Goal: Task Accomplishment & Management: Manage account settings

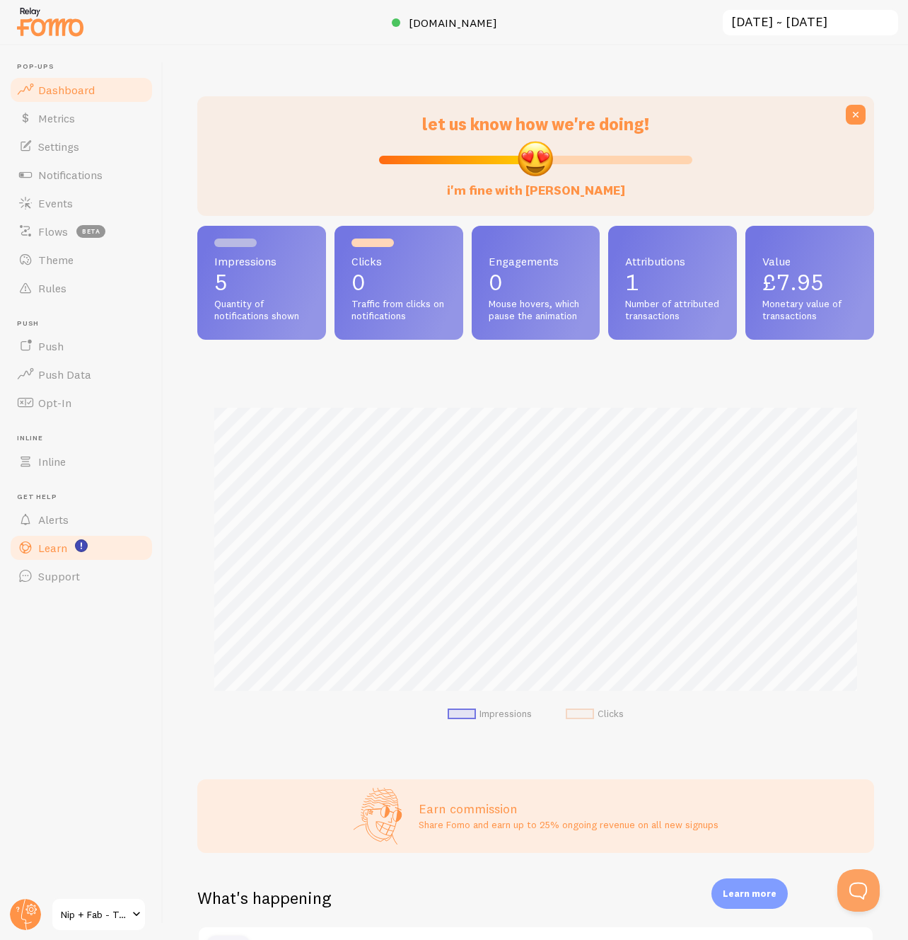
click at [69, 545] on link "Learn" at bounding box center [81, 547] width 146 height 28
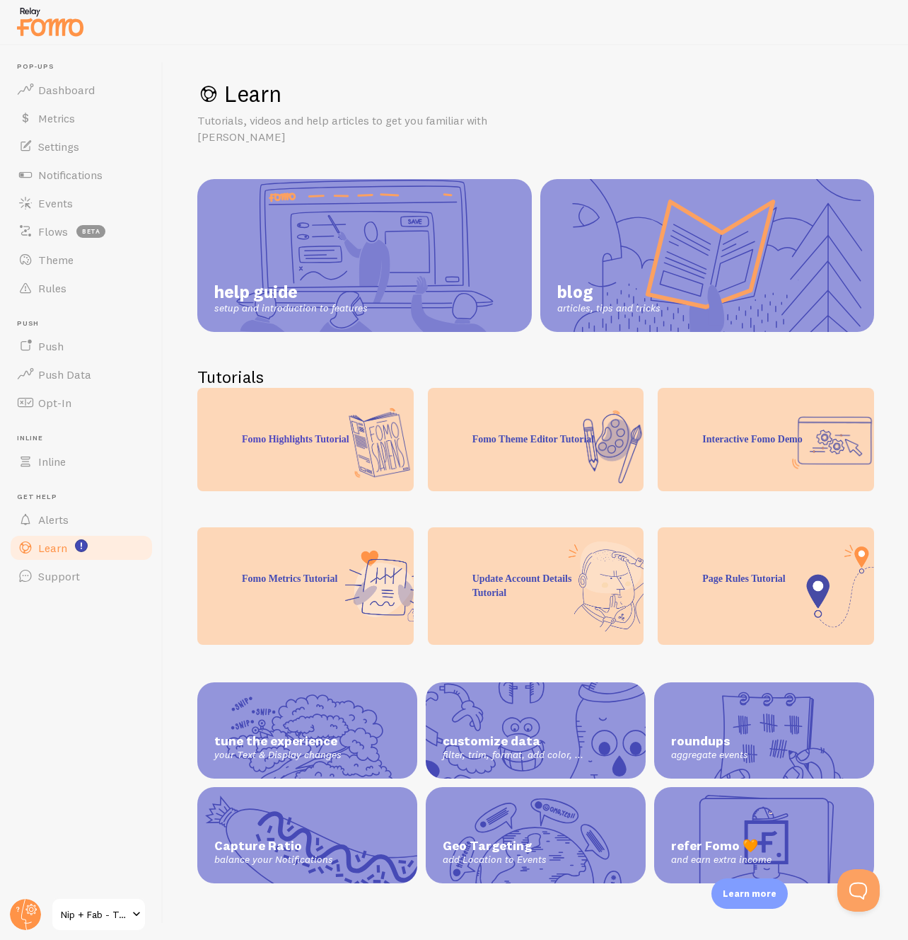
click at [481, 458] on div "Fomo Theme Editor Tutorial" at bounding box center [536, 439] width 216 height 103
click at [493, 446] on div "Fomo Theme Editor Tutorial" at bounding box center [536, 439] width 216 height 103
click at [496, 441] on div "Fomo Theme Editor Tutorial" at bounding box center [536, 439] width 216 height 103
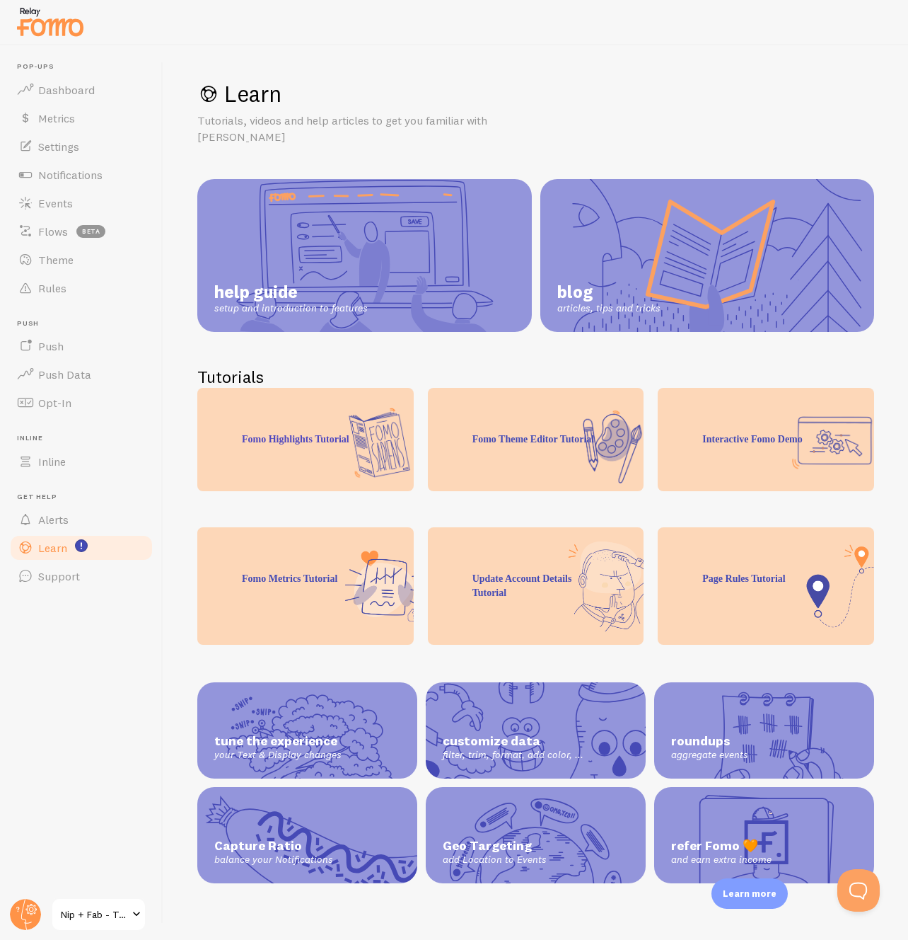
click at [496, 441] on div "Fomo Theme Editor Tutorial" at bounding box center [536, 439] width 216 height 103
click at [701, 458] on div "Interactive Fomo Demo" at bounding box center [766, 439] width 216 height 103
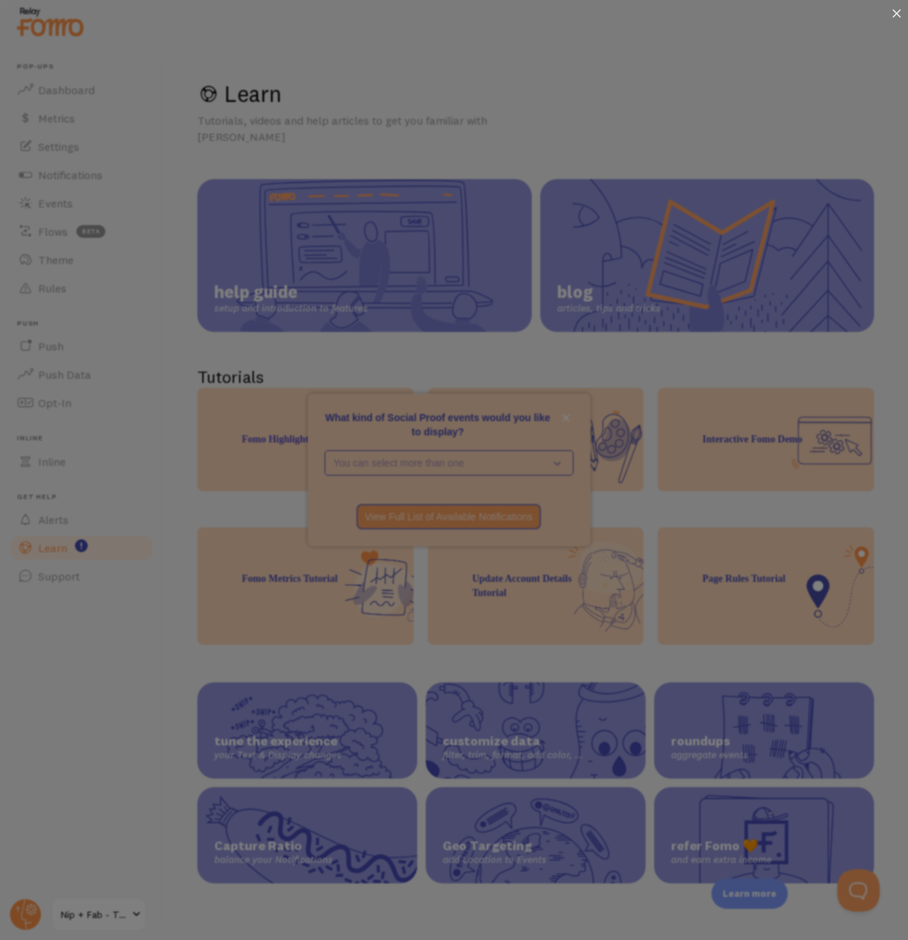
drag, startPoint x: 897, startPoint y: 14, endPoint x: 809, endPoint y: 18, distance: 88.5
click at [897, 14] on icon at bounding box center [897, 13] width 8 height 8
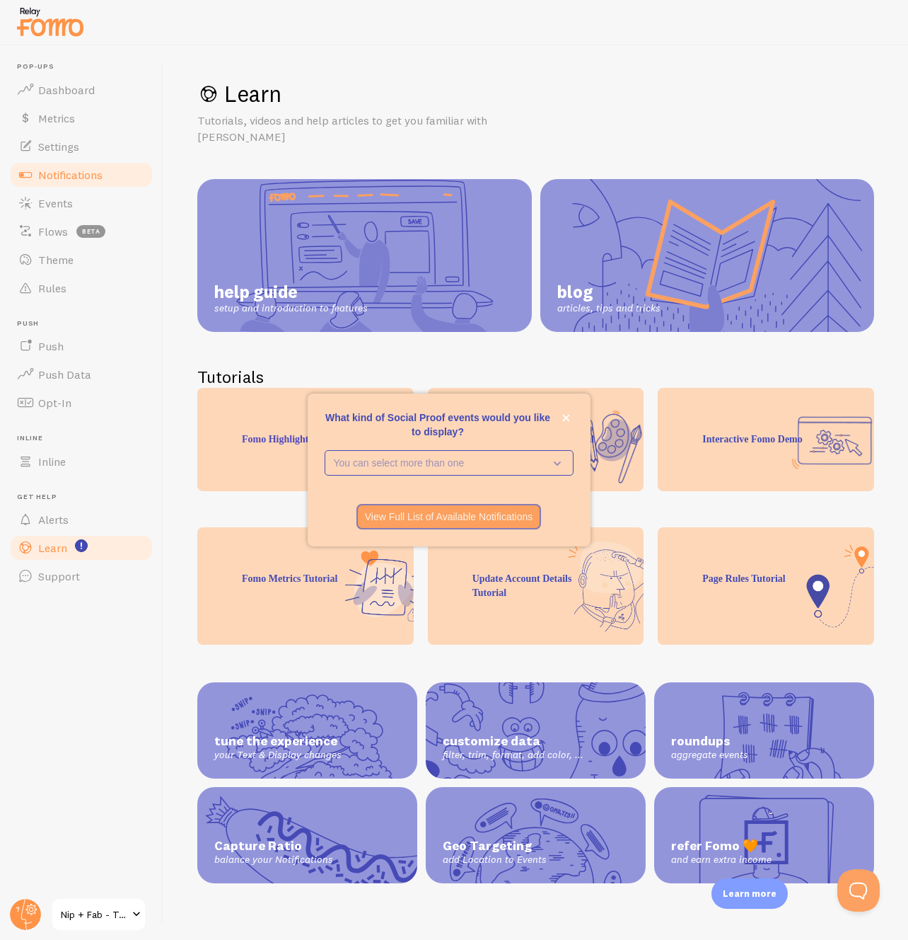
click at [90, 187] on link "Notifications" at bounding box center [81, 175] width 146 height 28
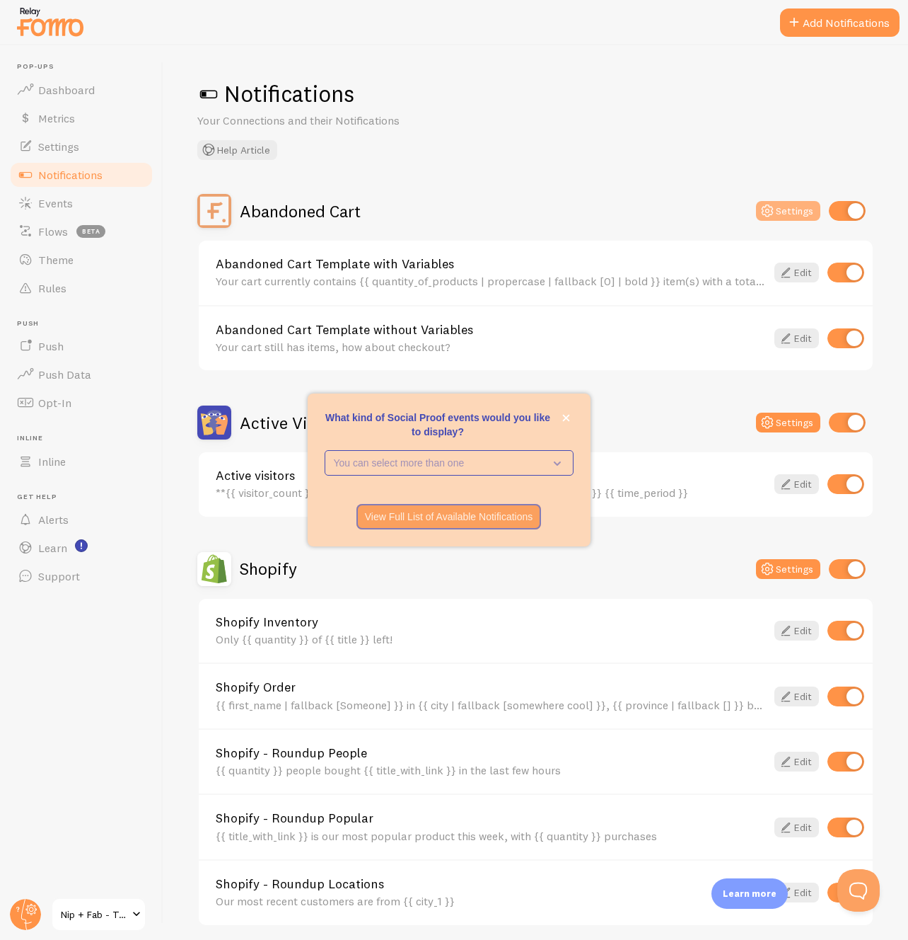
click at [787, 210] on button "Settings" at bounding box center [788, 211] width 64 height 20
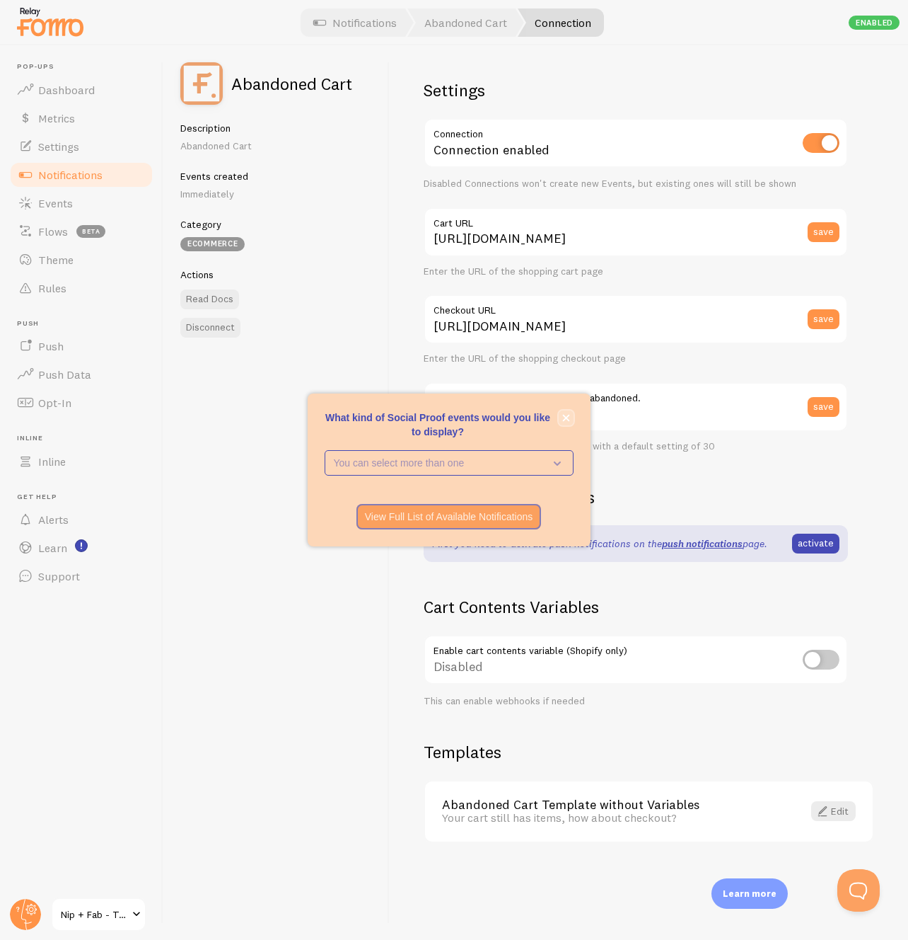
click at [572, 416] on button "close," at bounding box center [566, 417] width 15 height 15
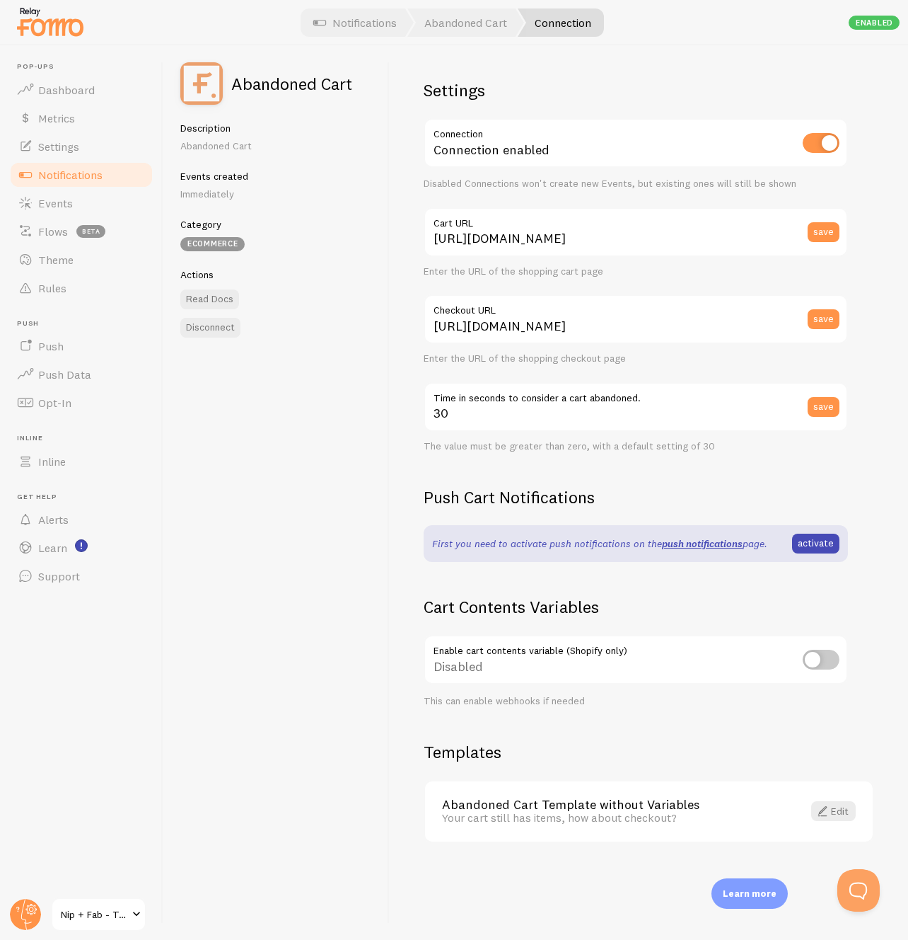
click at [82, 174] on span "Notifications" at bounding box center [70, 175] width 64 height 14
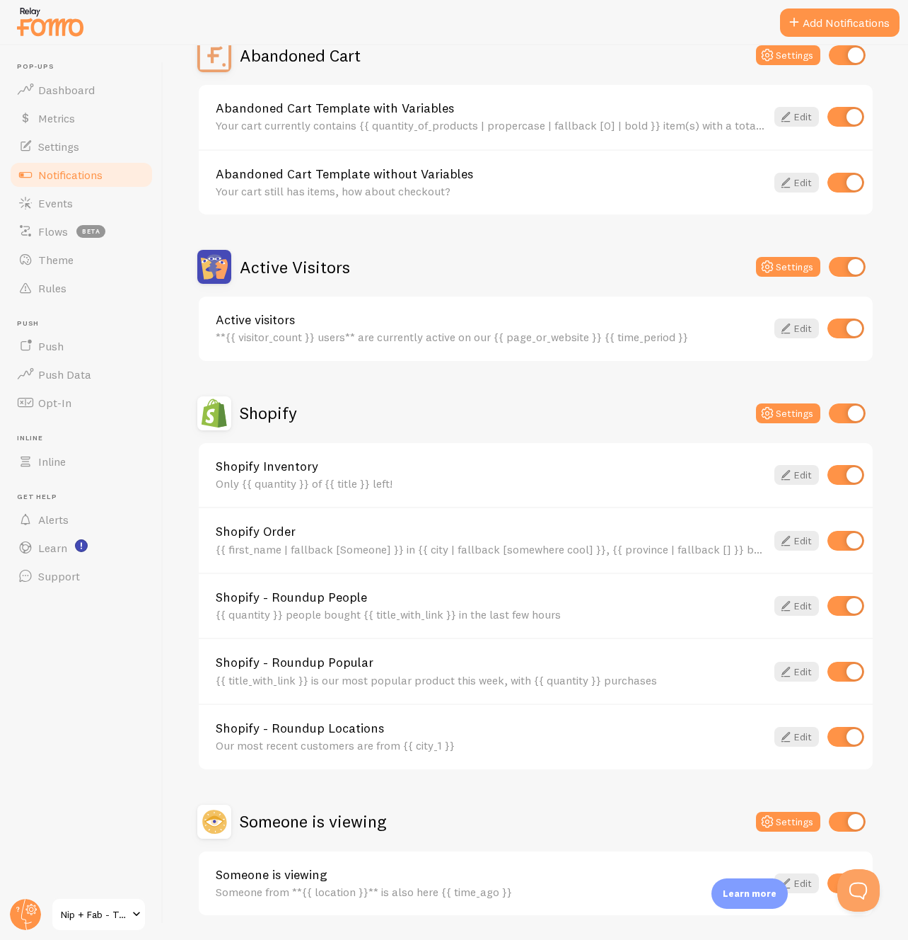
scroll to position [200, 0]
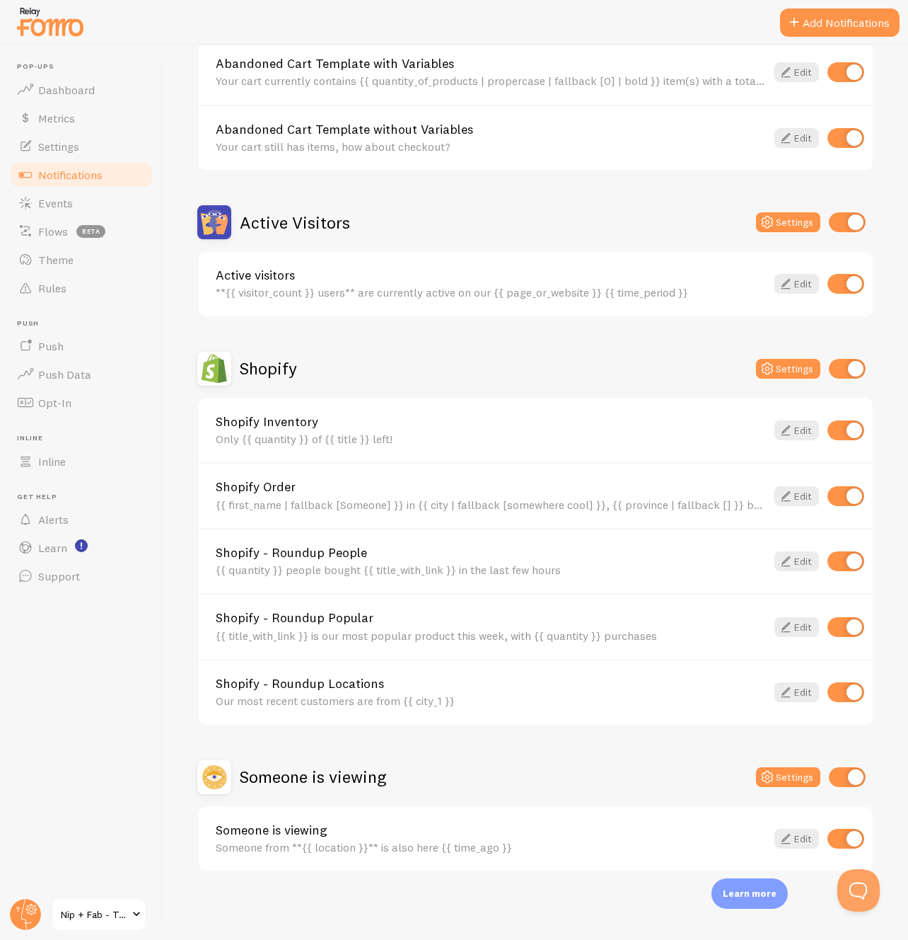
click at [306, 824] on link "Someone is viewing" at bounding box center [491, 830] width 550 height 13
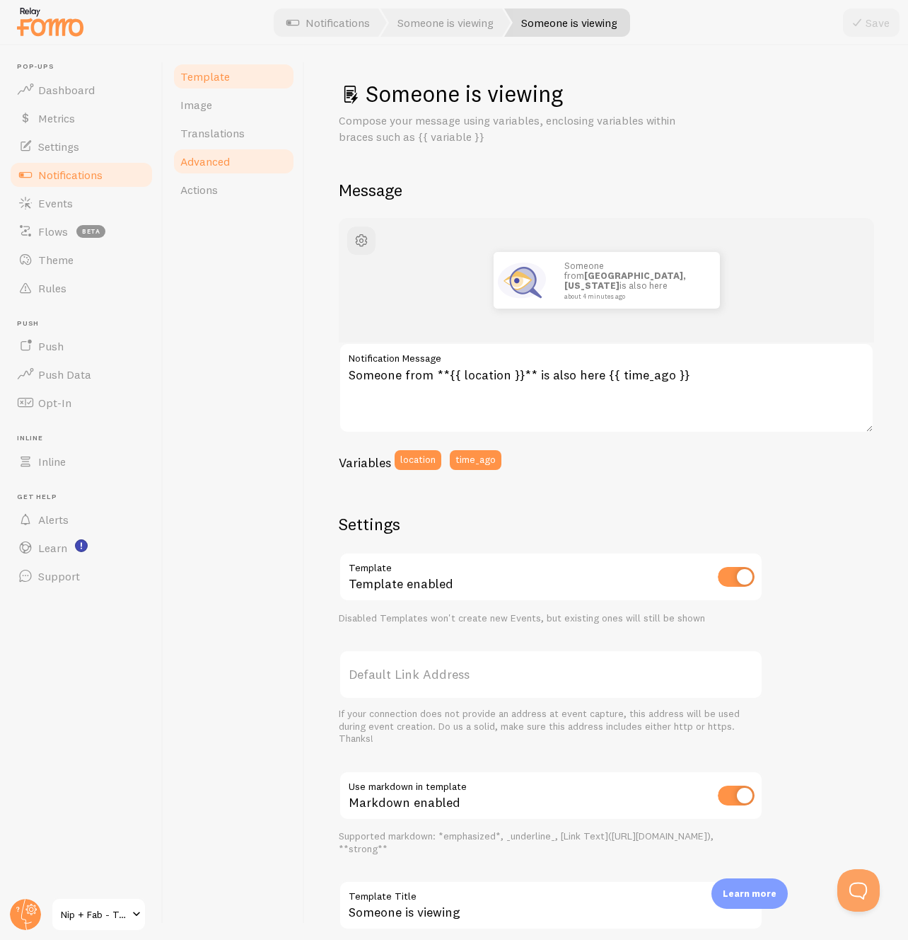
click at [223, 163] on span "Advanced" at bounding box center [205, 161] width 50 height 14
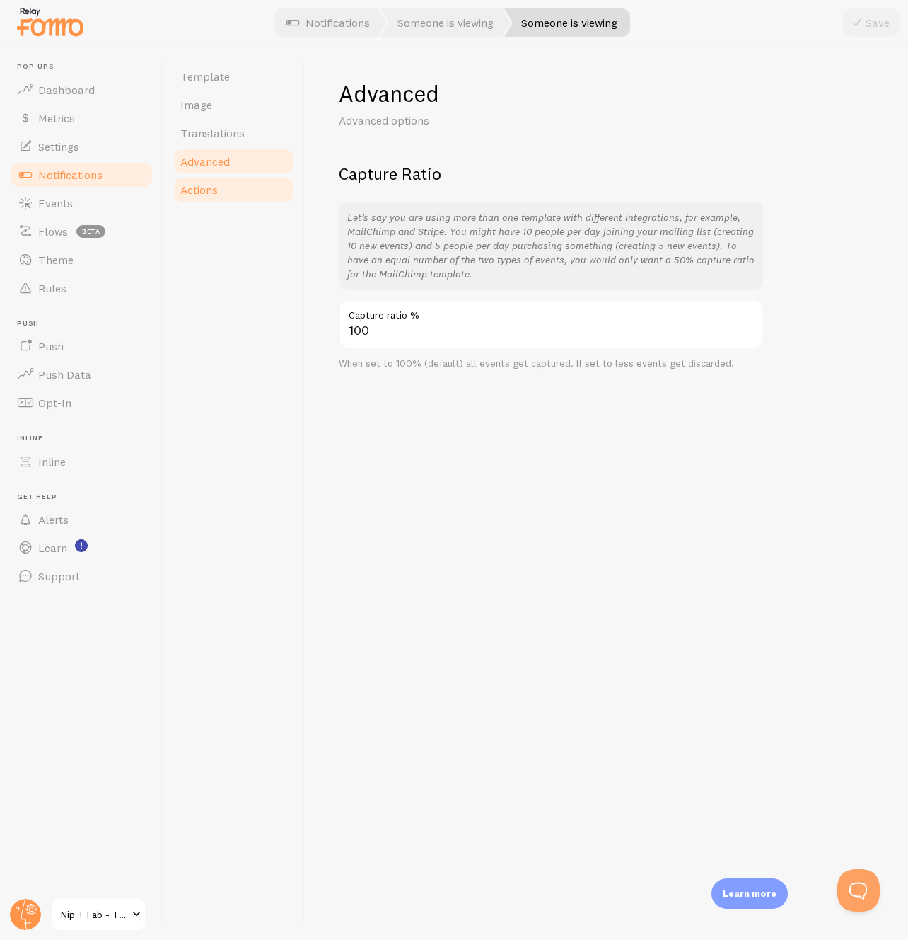
click at [221, 203] on link "Actions" at bounding box center [234, 189] width 124 height 28
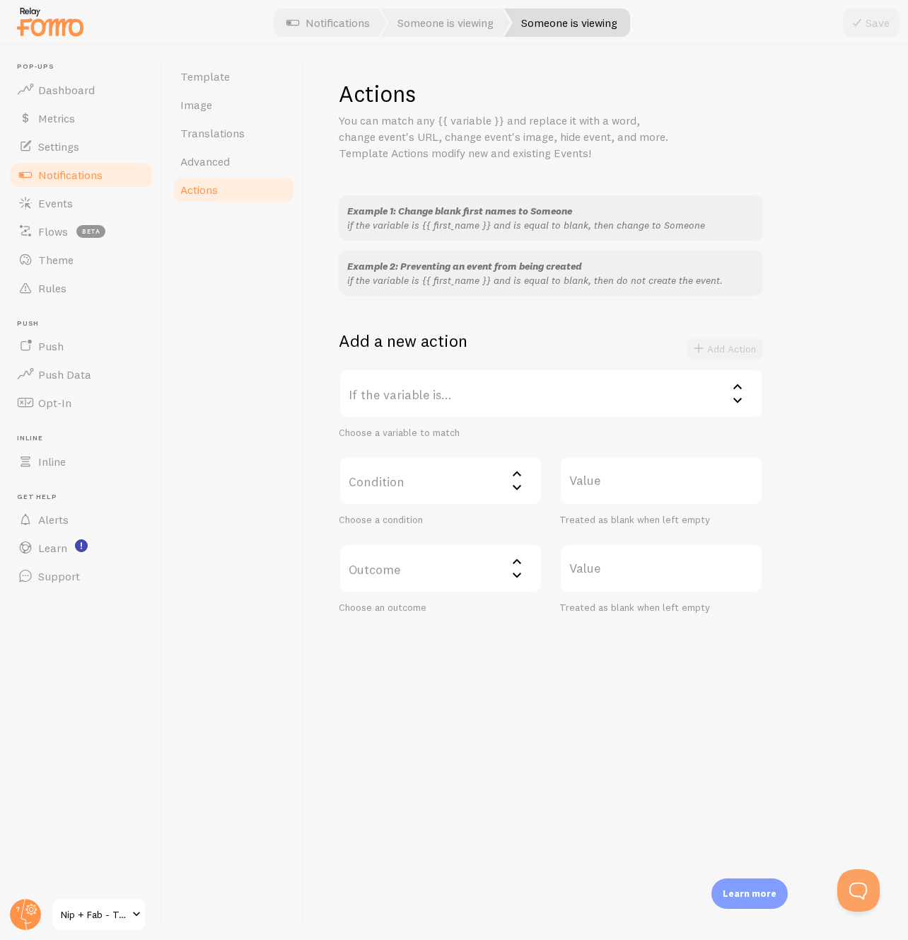
click at [511, 402] on label "If the variable is..." at bounding box center [551, 394] width 425 height 50
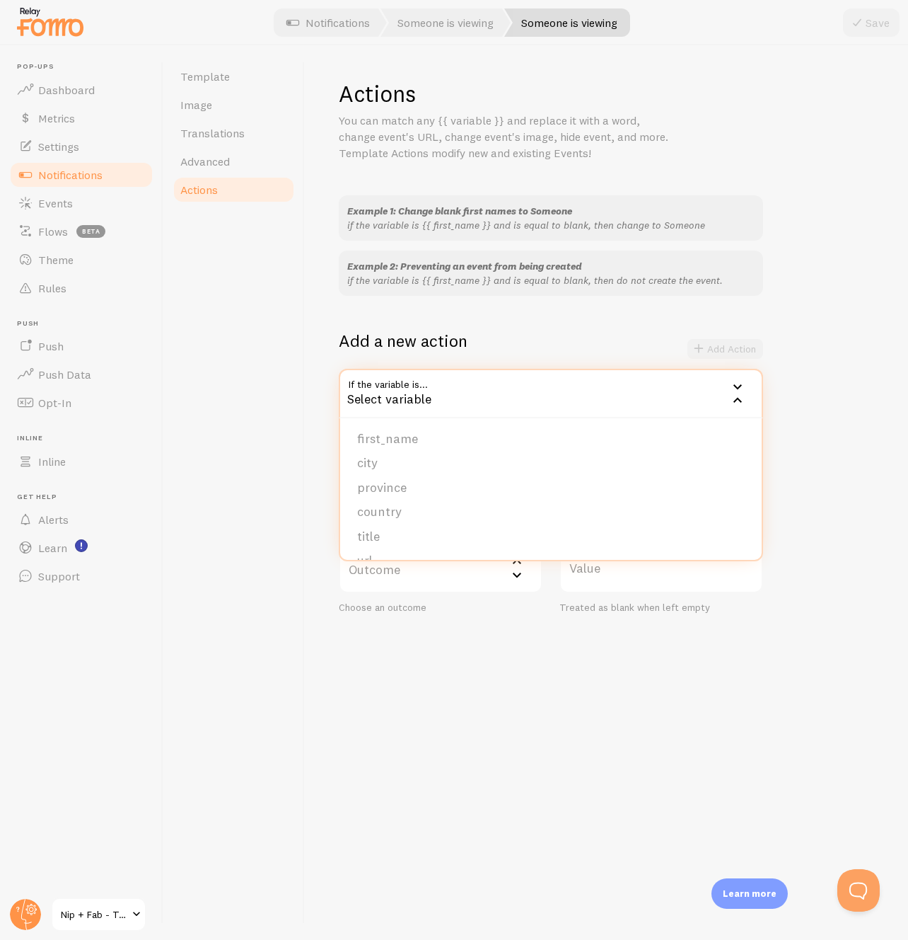
click at [438, 335] on h2 "Add a new action" at bounding box center [403, 341] width 129 height 22
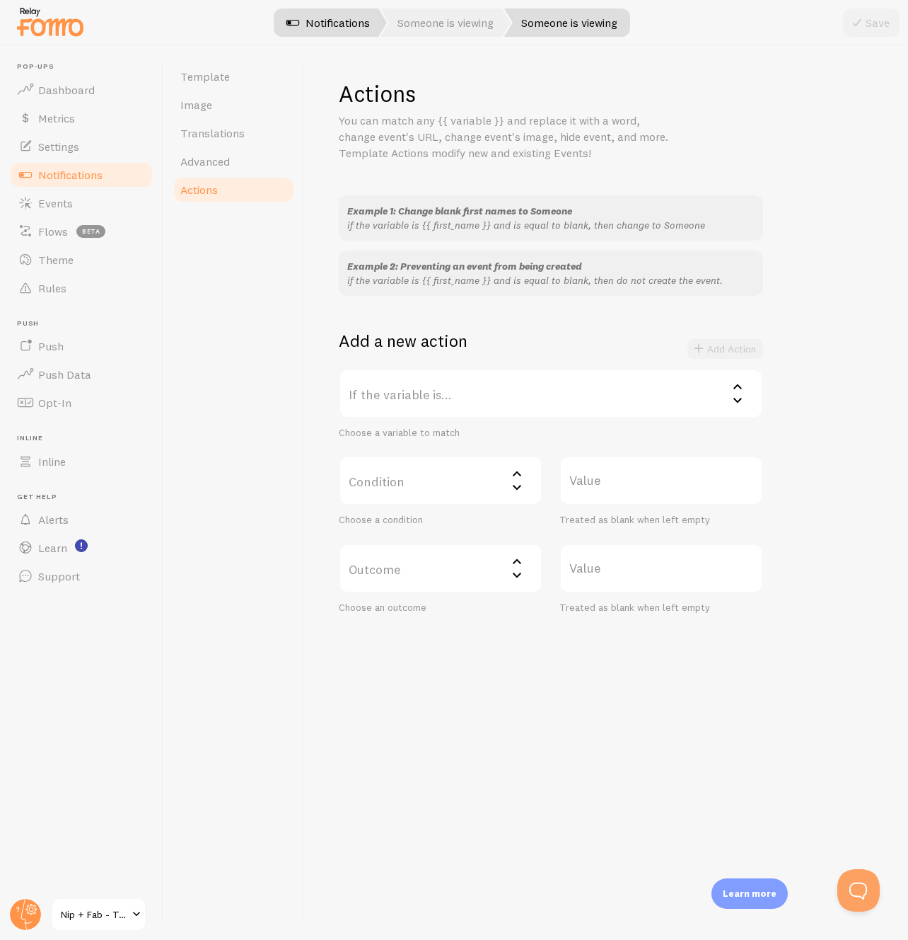
click at [332, 33] on link "Notifications" at bounding box center [328, 22] width 117 height 28
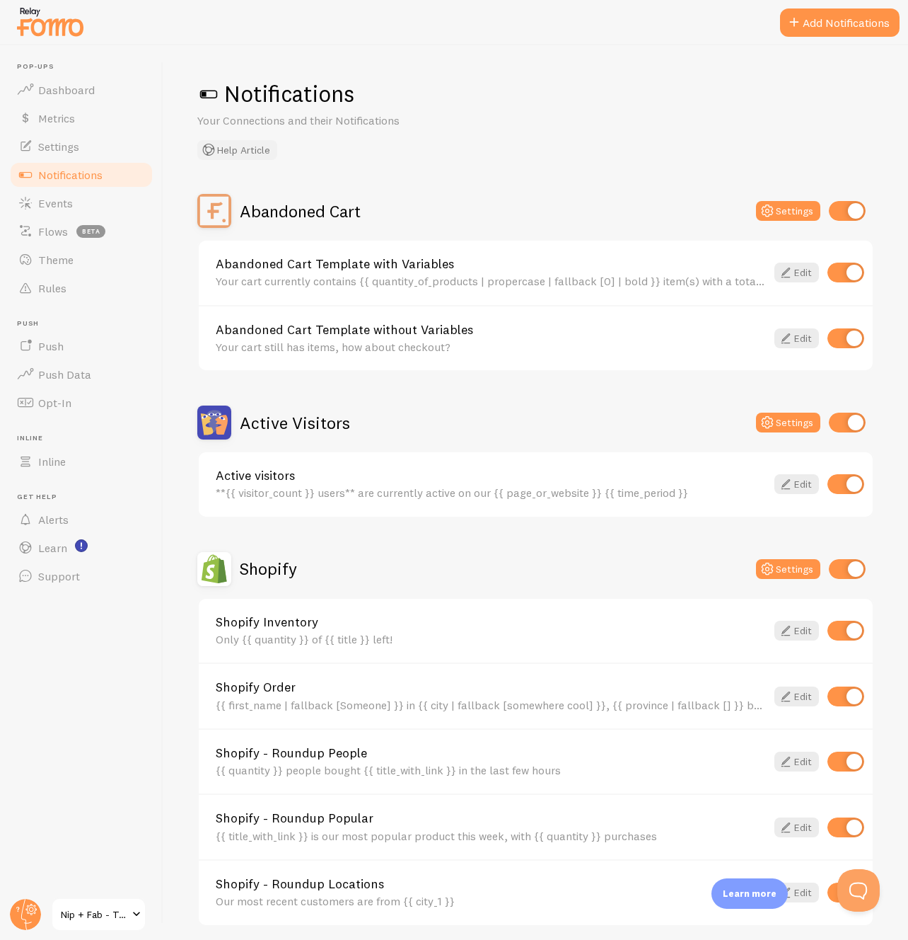
click at [251, 151] on button "Help Article" at bounding box center [237, 150] width 80 height 20
click at [52, 282] on span "Rules" at bounding box center [52, 288] width 28 height 14
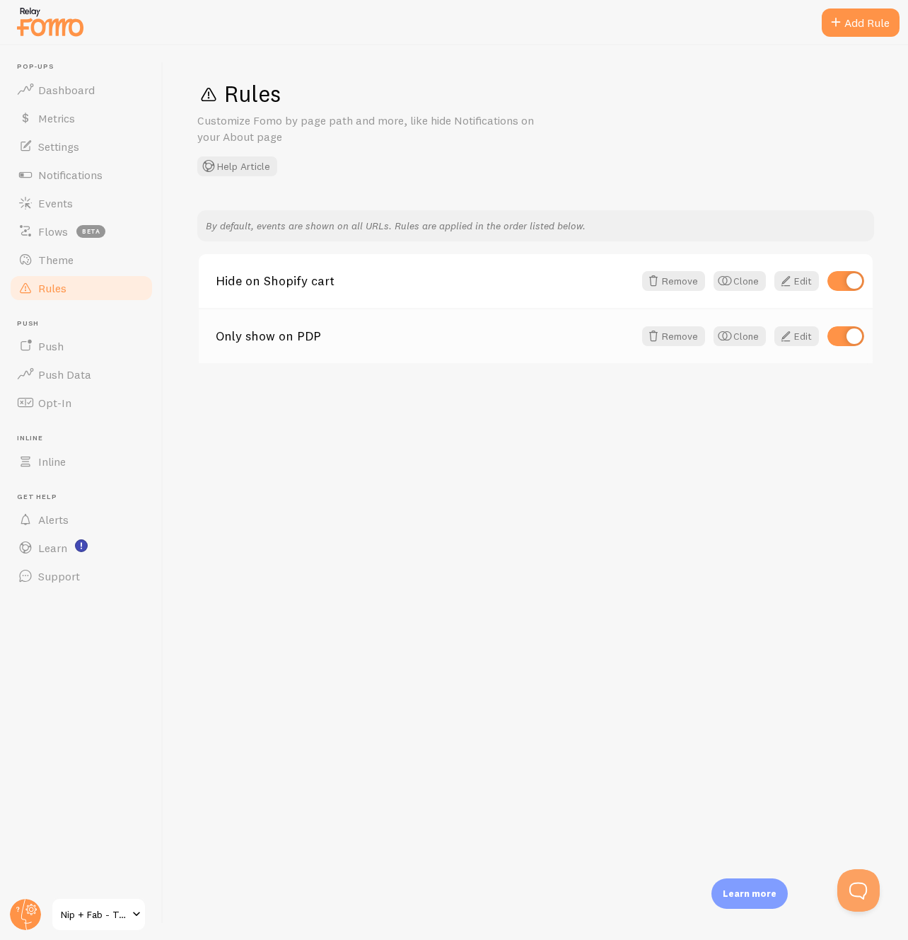
click at [288, 326] on div "Only show on PDP Remove Clone Edit" at bounding box center [536, 335] width 674 height 55
click at [289, 335] on link "Only show on PDP" at bounding box center [425, 336] width 418 height 13
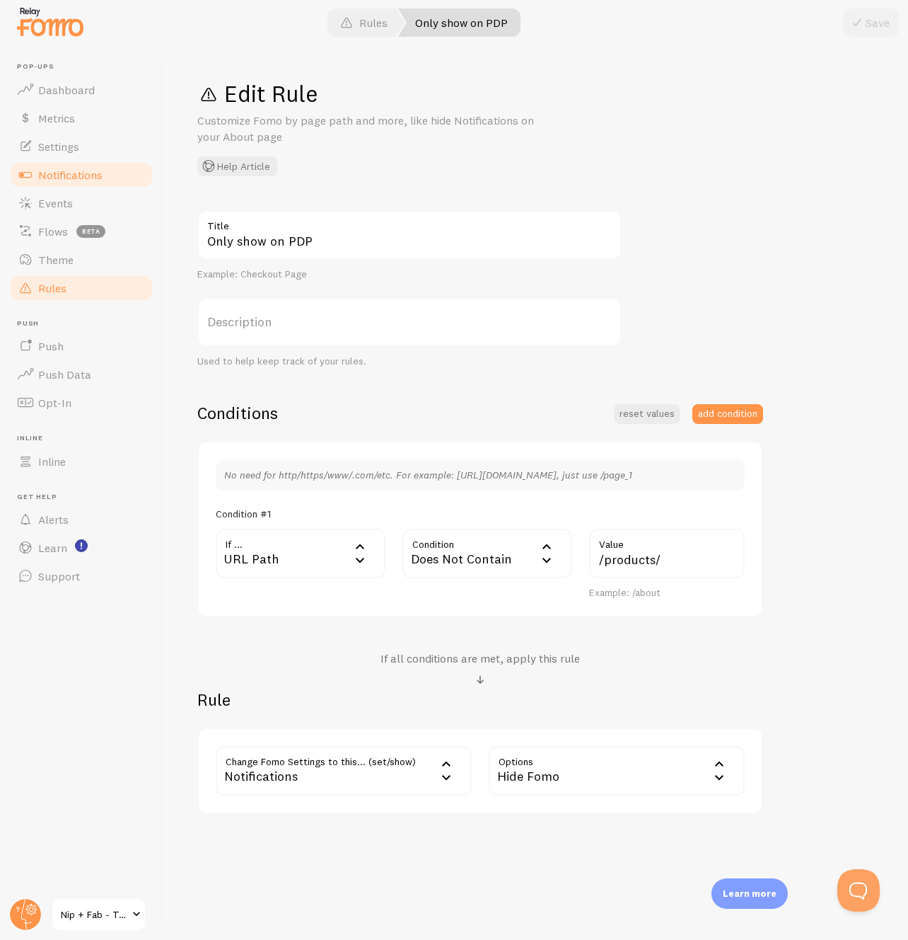
click at [112, 174] on link "Notifications" at bounding box center [81, 175] width 146 height 28
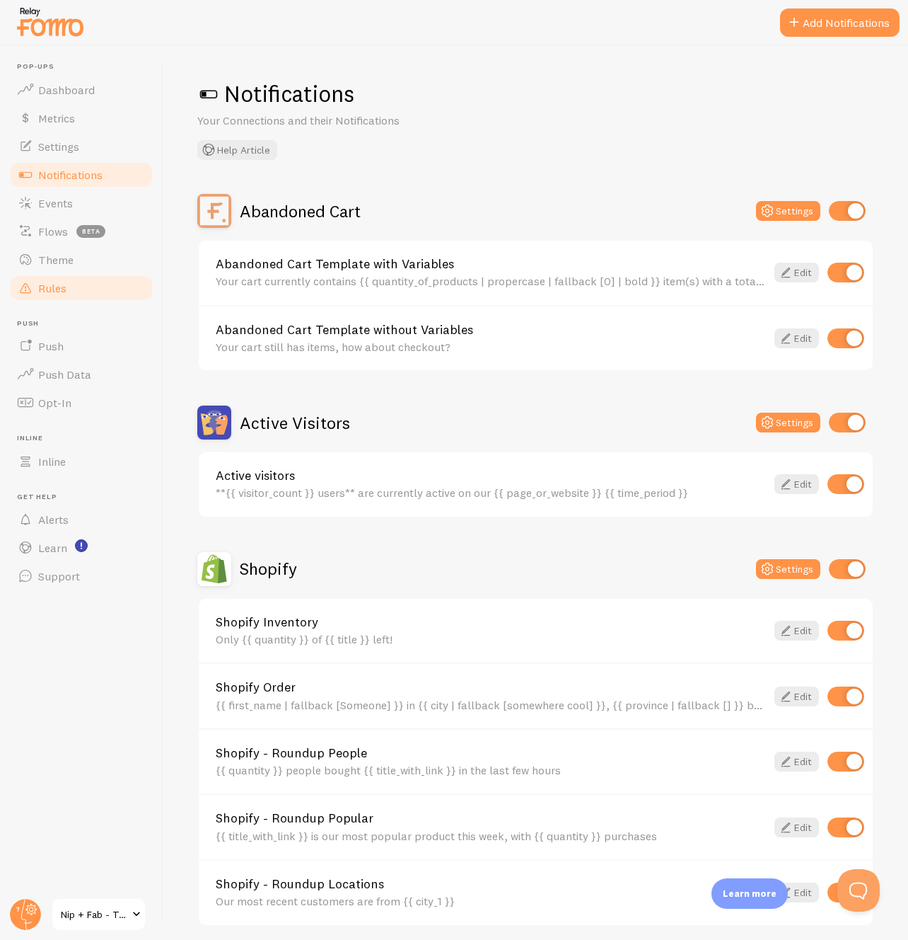
click at [62, 293] on span "Rules" at bounding box center [52, 288] width 28 height 14
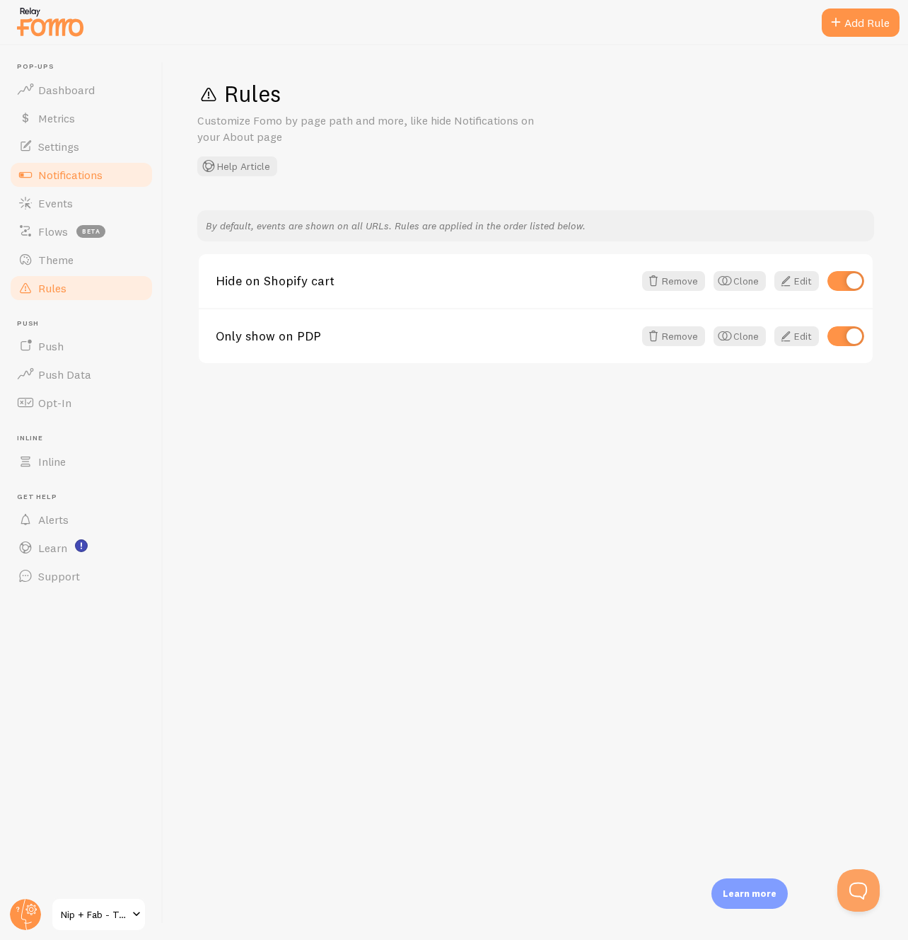
click at [45, 178] on span "Notifications" at bounding box center [70, 175] width 64 height 14
